Goal: Navigation & Orientation: Find specific page/section

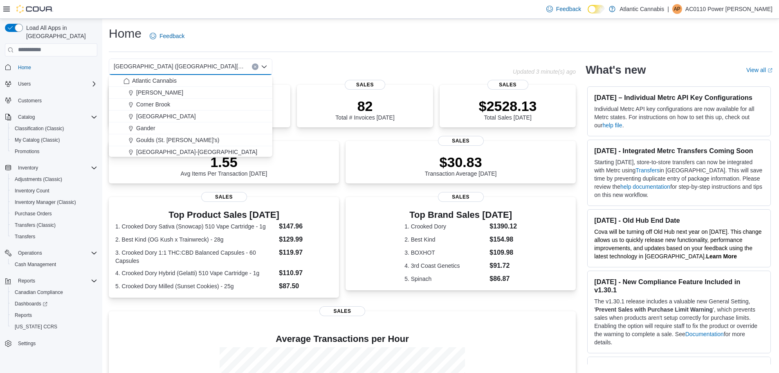
click at [358, 39] on div "Home Feedback" at bounding box center [441, 35] width 664 height 21
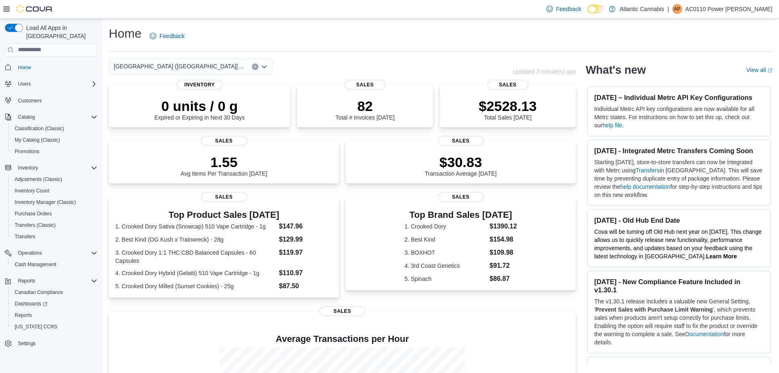
click at [266, 69] on icon "Open list of options" at bounding box center [264, 66] width 7 height 7
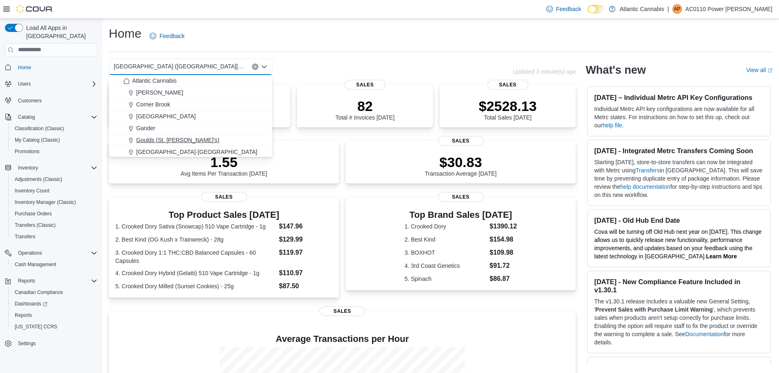
click at [180, 137] on span "Goulds (St. [PERSON_NAME]'s)" at bounding box center [177, 140] width 83 height 8
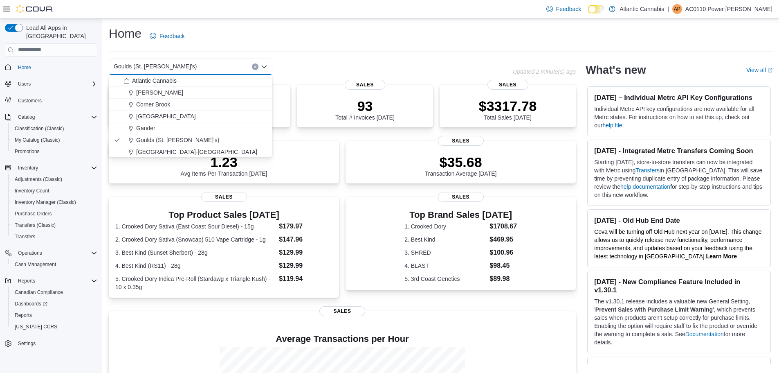
click at [307, 33] on div "Home Feedback" at bounding box center [441, 35] width 664 height 21
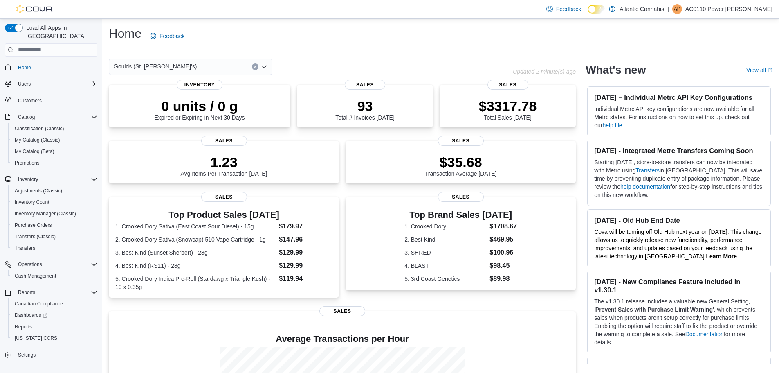
click at [264, 65] on icon "Open list of options" at bounding box center [264, 66] width 7 height 7
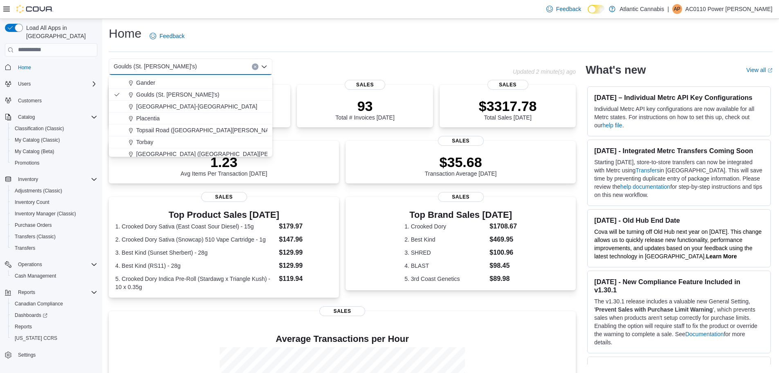
scroll to position [49, 0]
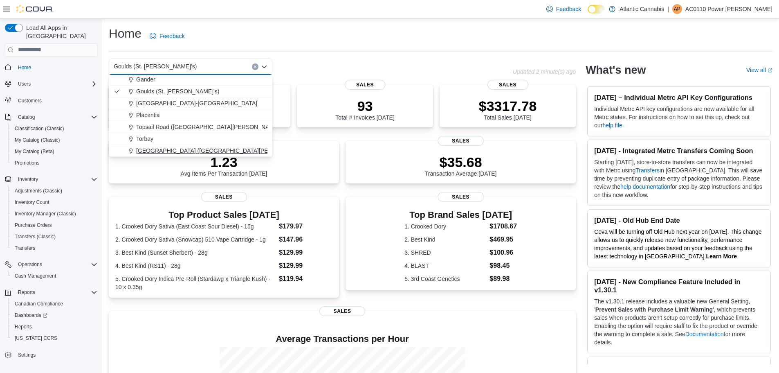
click at [176, 148] on span "[GEOGRAPHIC_DATA] ([GEOGRAPHIC_DATA][PERSON_NAME])" at bounding box center [222, 150] width 172 height 8
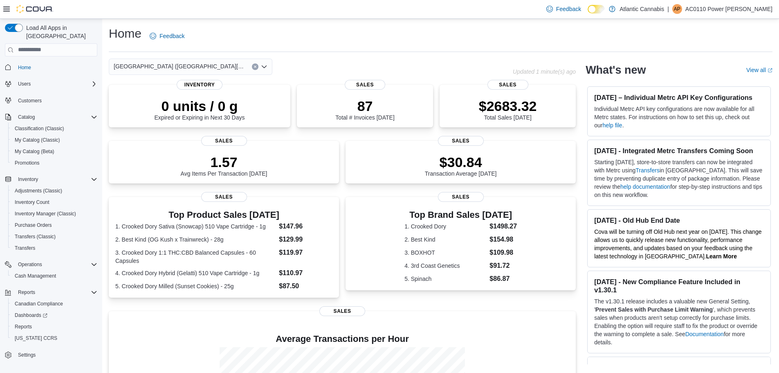
click at [262, 66] on icon "Open list of options" at bounding box center [264, 66] width 5 height 2
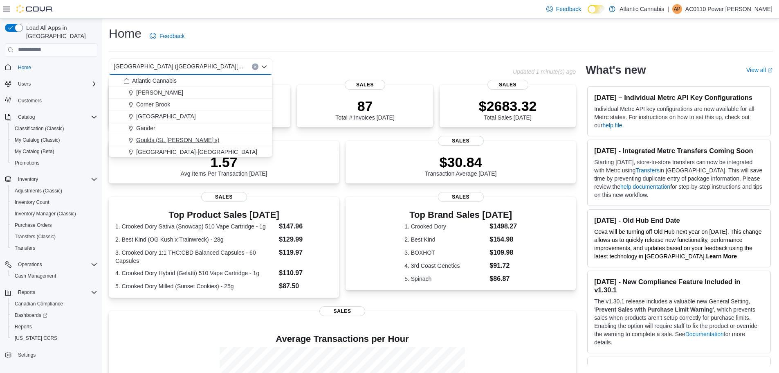
click at [171, 137] on span "Goulds (St. [PERSON_NAME]'s)" at bounding box center [177, 140] width 83 height 8
